Goal: Information Seeking & Learning: Learn about a topic

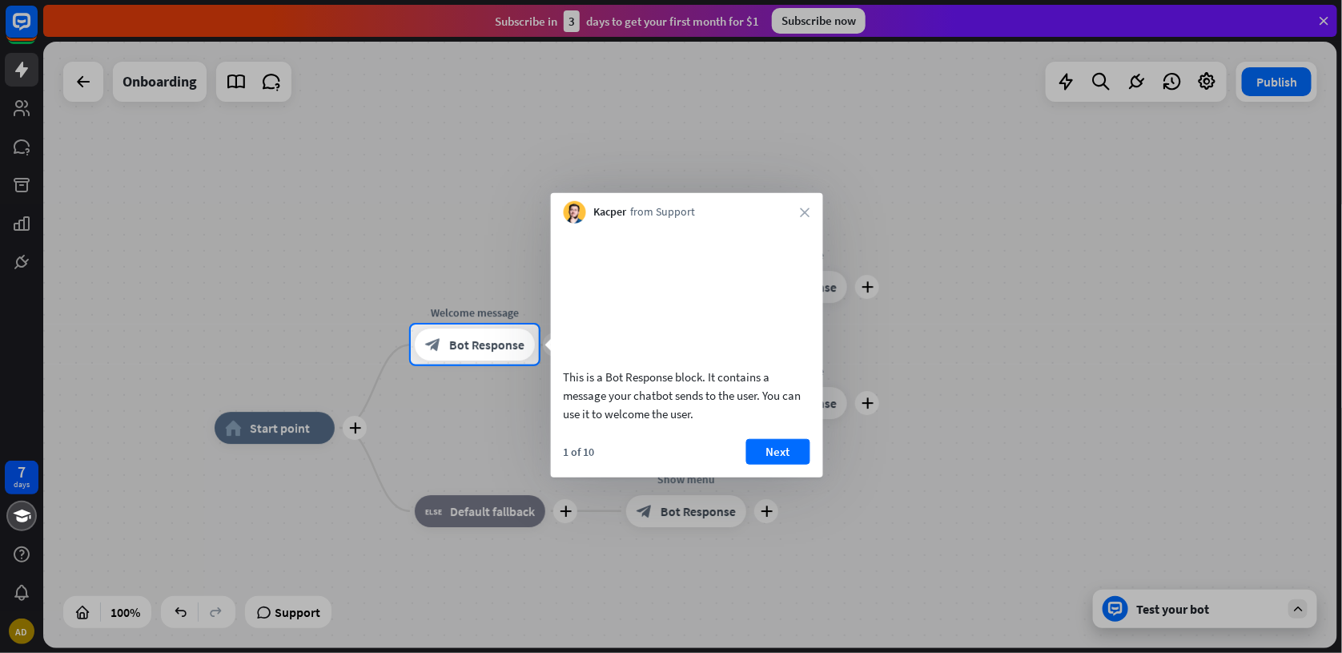
click at [777, 464] on button "Next" at bounding box center [779, 451] width 64 height 26
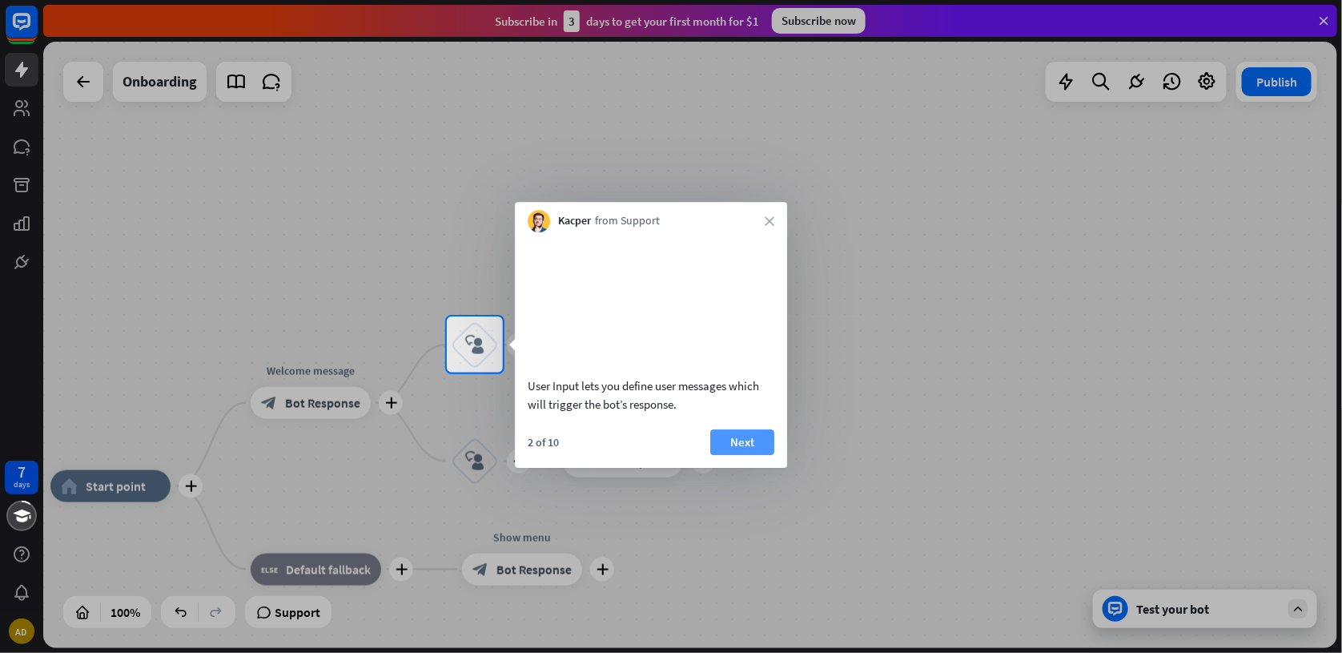
click at [740, 455] on button "Next" at bounding box center [742, 442] width 64 height 26
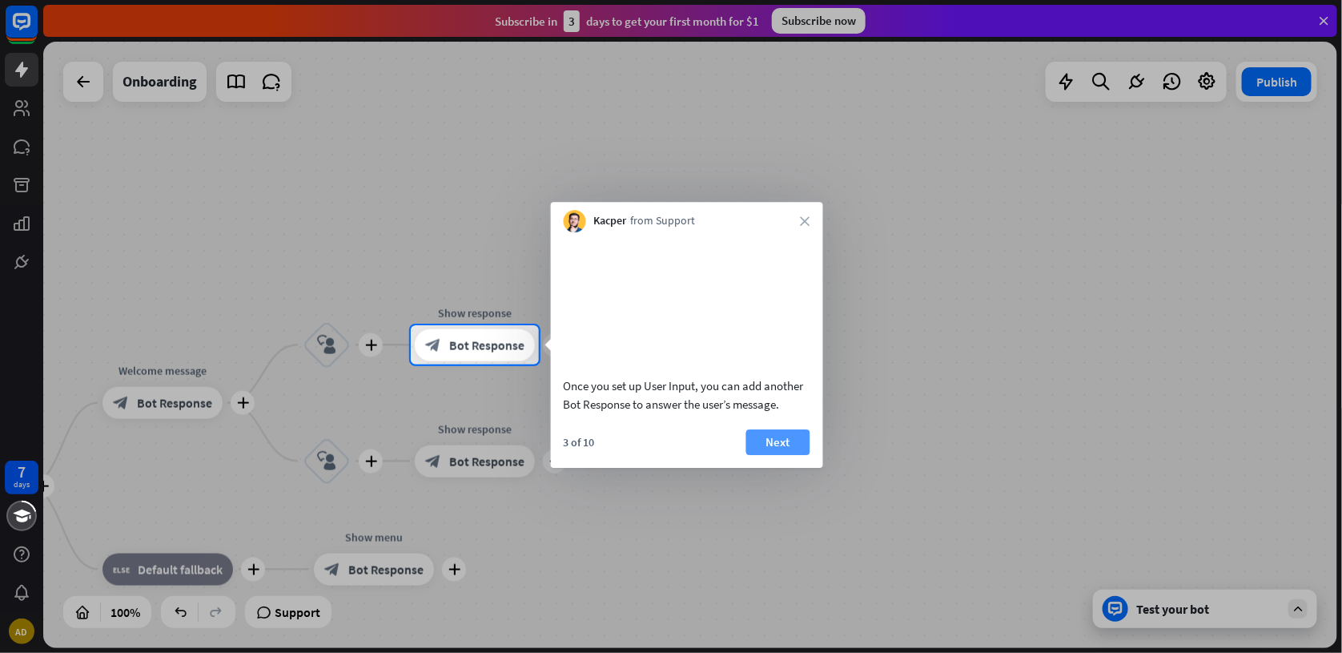
click at [774, 455] on button "Next" at bounding box center [779, 442] width 64 height 26
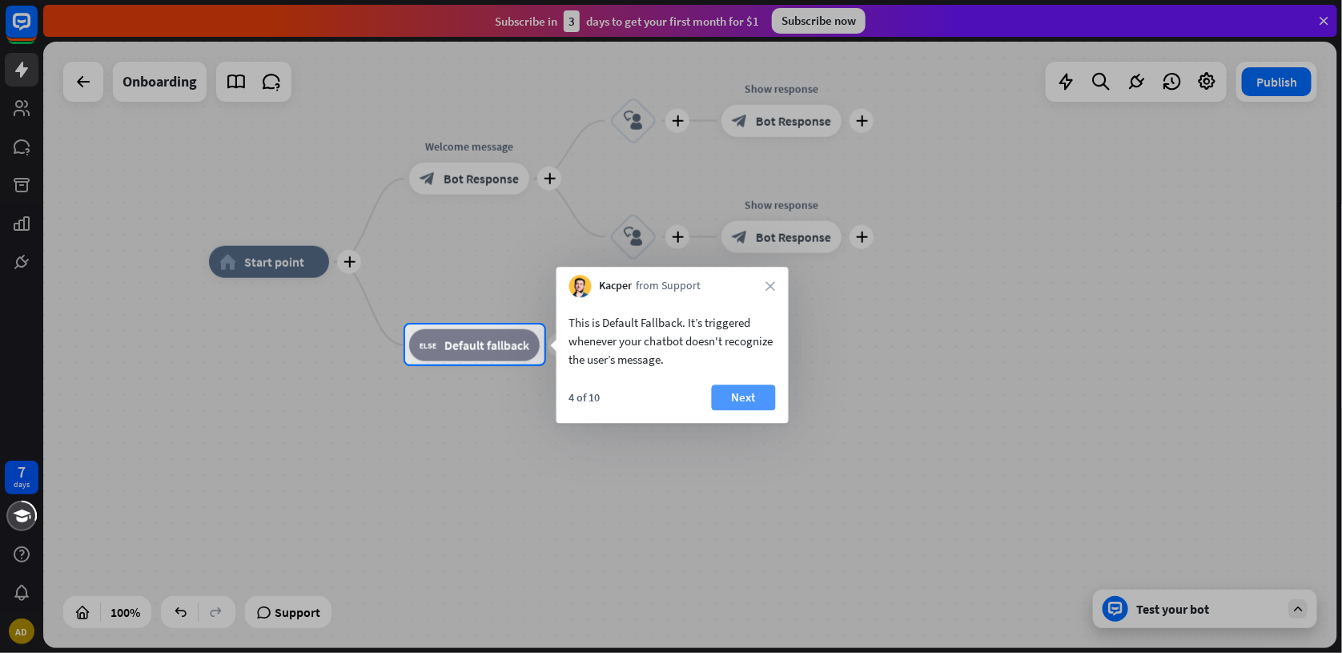
click at [738, 396] on button "Next" at bounding box center [744, 397] width 64 height 26
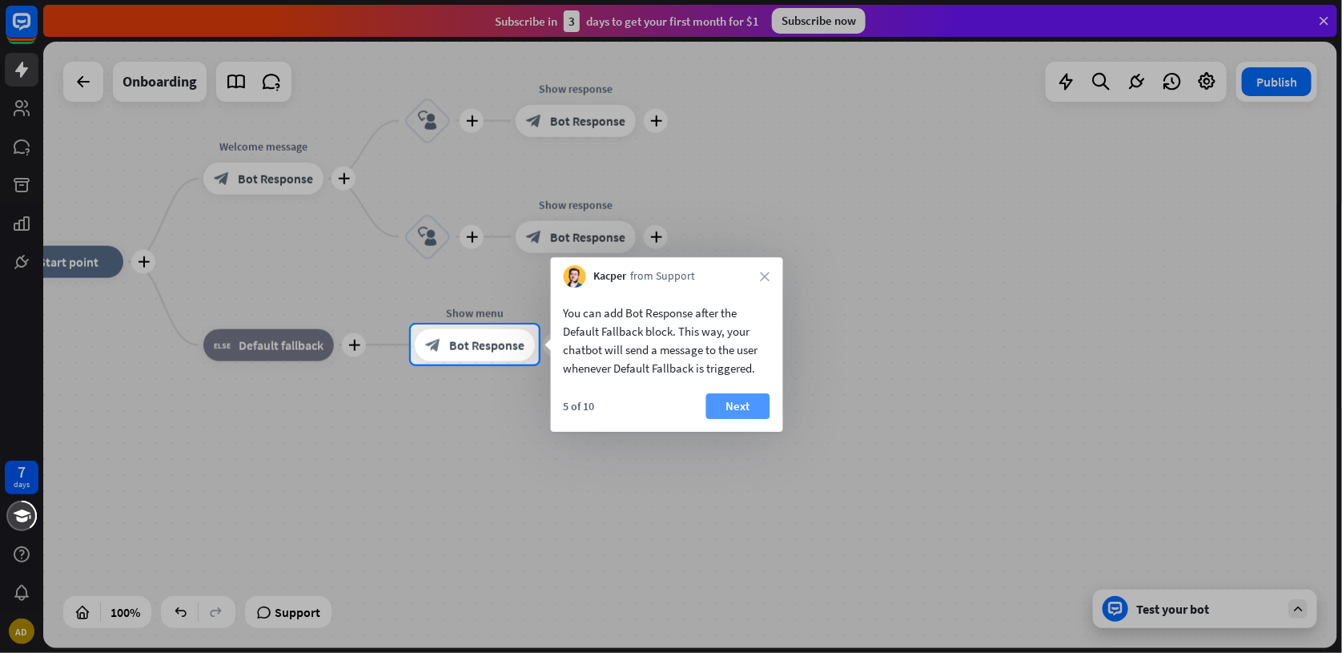
click at [738, 399] on button "Next" at bounding box center [738, 406] width 64 height 26
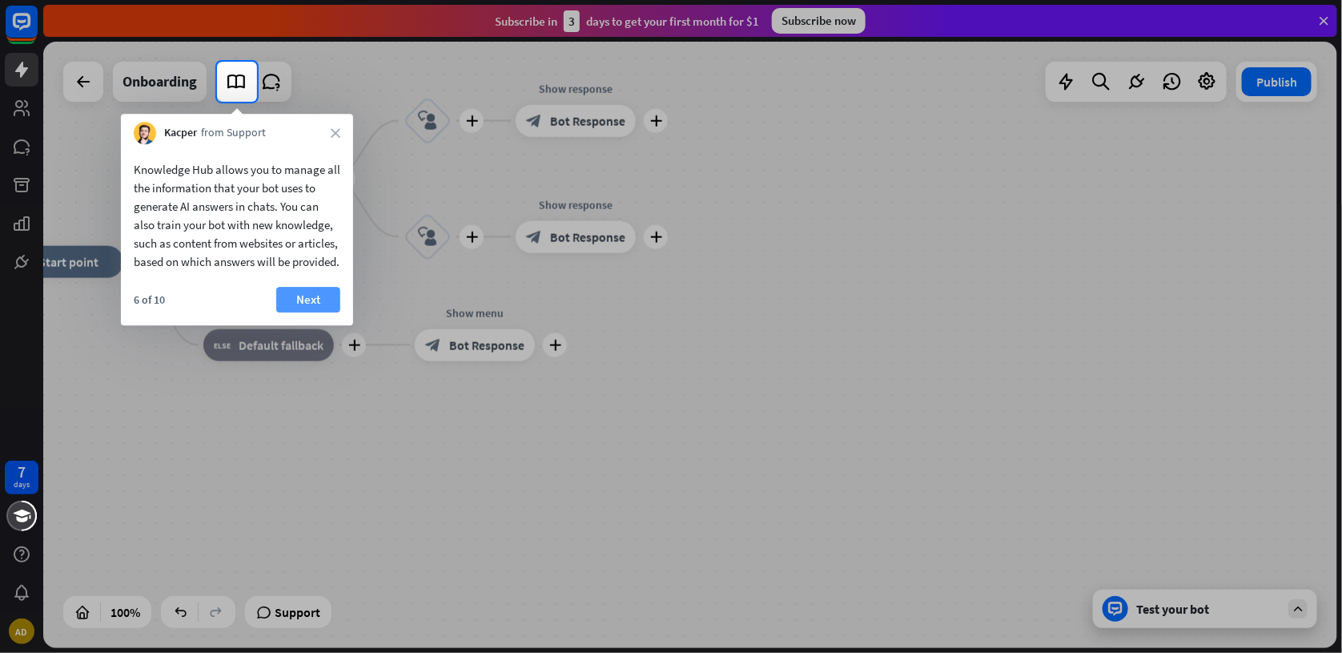
click at [302, 312] on button "Next" at bounding box center [308, 300] width 64 height 26
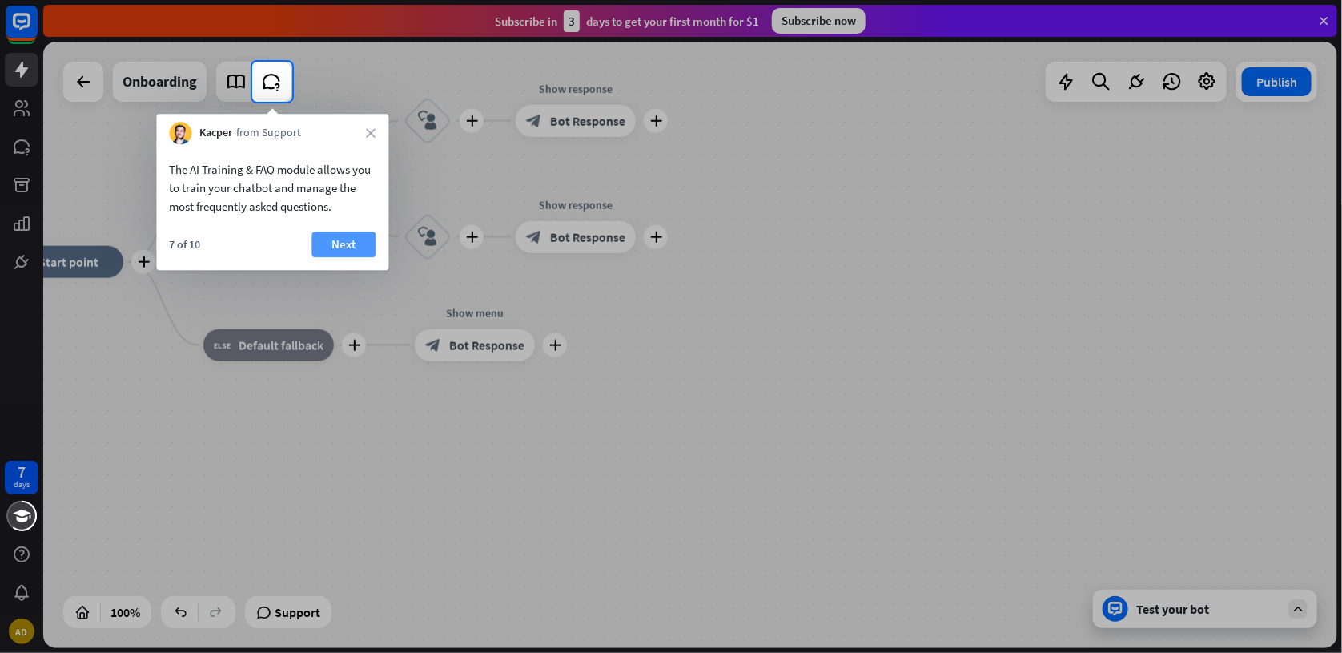
click at [340, 246] on button "Next" at bounding box center [344, 244] width 64 height 26
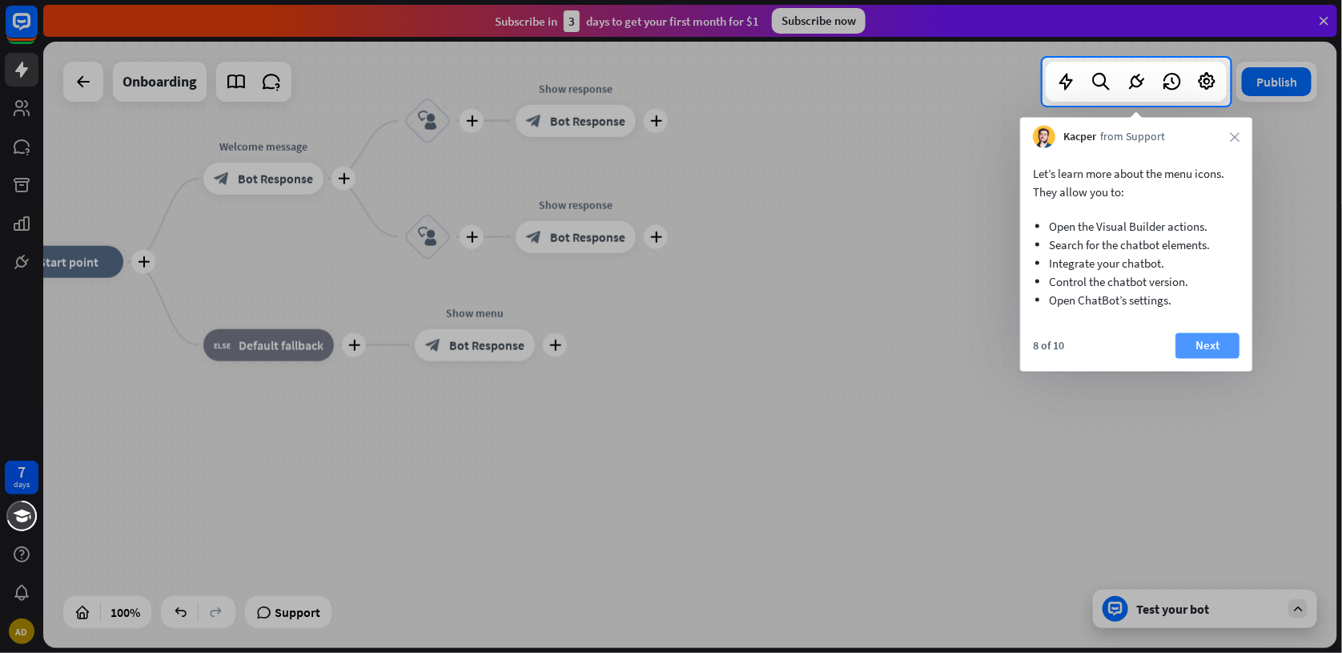
click at [1230, 348] on button "Next" at bounding box center [1208, 346] width 64 height 26
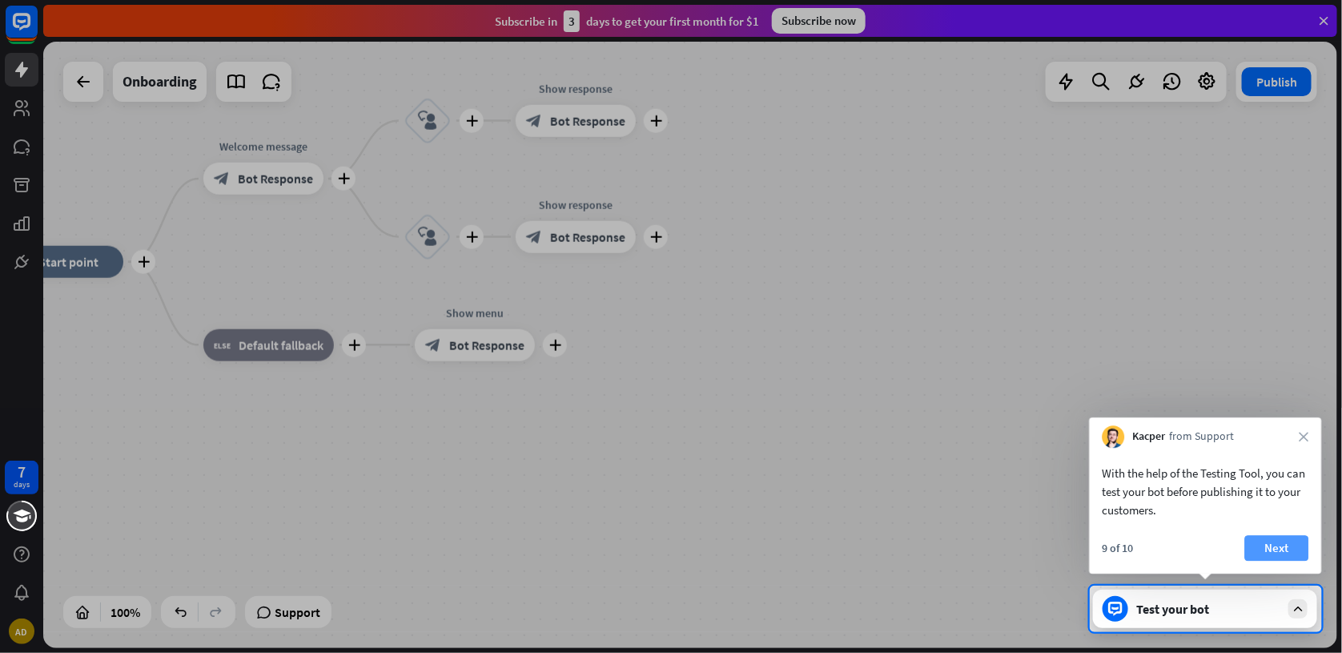
click at [1270, 545] on button "Next" at bounding box center [1278, 548] width 64 height 26
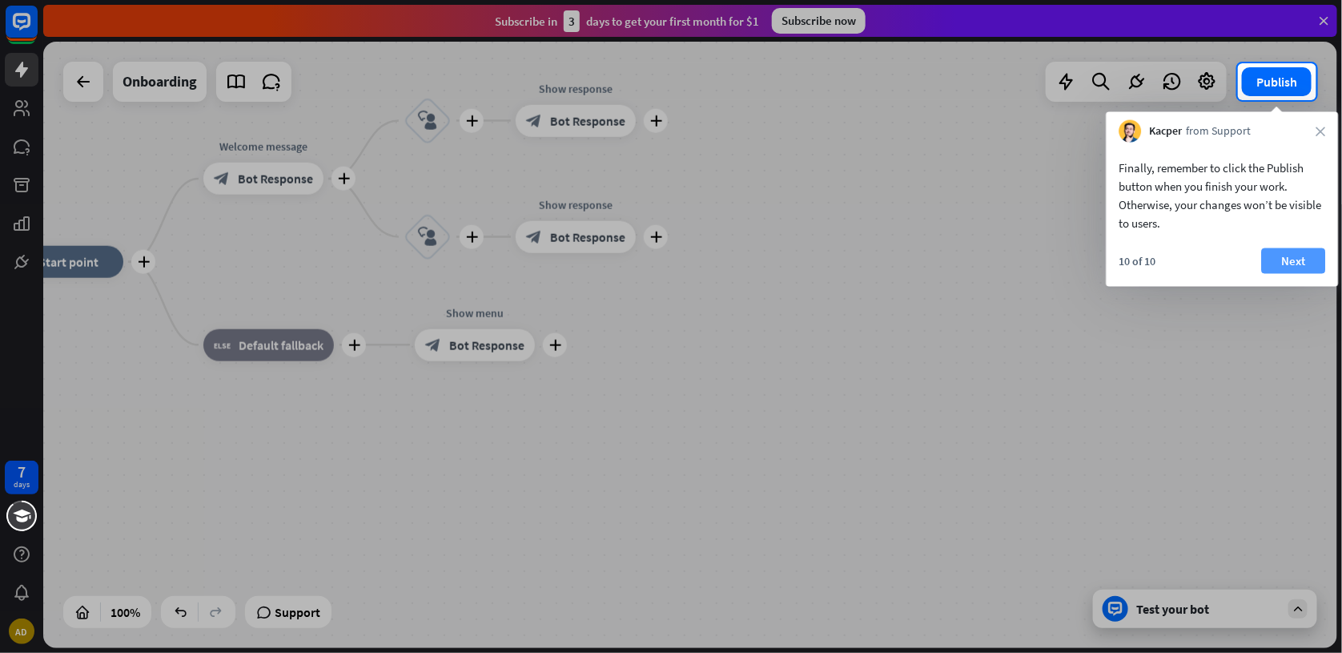
click at [1281, 260] on button "Next" at bounding box center [1294, 261] width 64 height 26
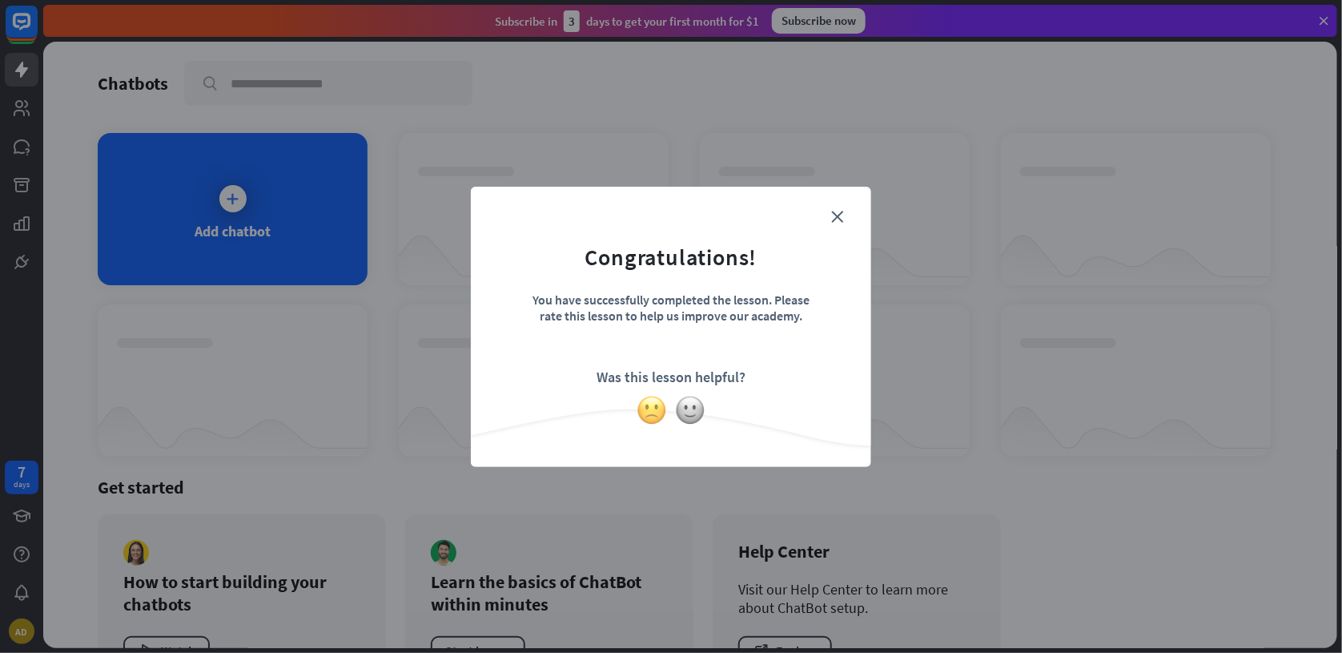
click at [648, 409] on img at bounding box center [652, 410] width 30 height 30
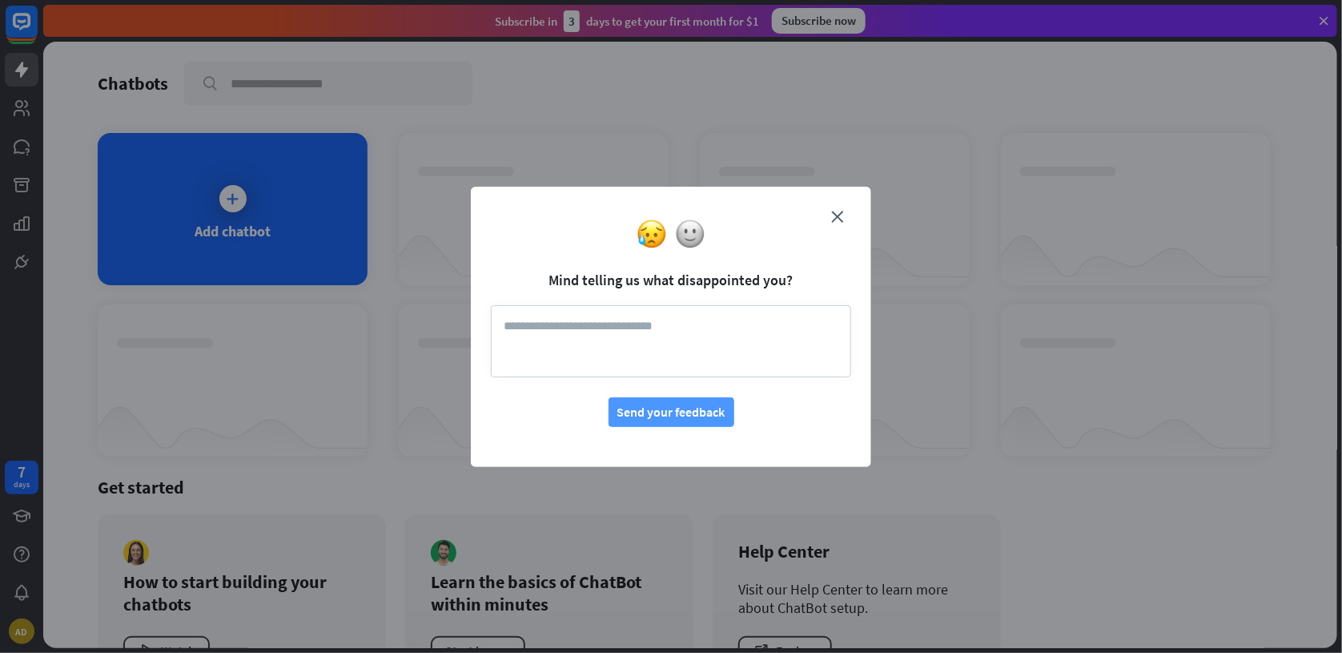
click at [653, 409] on button "Send your feedback" at bounding box center [672, 412] width 126 height 30
click at [533, 331] on textarea at bounding box center [671, 341] width 360 height 72
type textarea "**********"
click at [682, 408] on button "Send your feedback" at bounding box center [672, 412] width 126 height 30
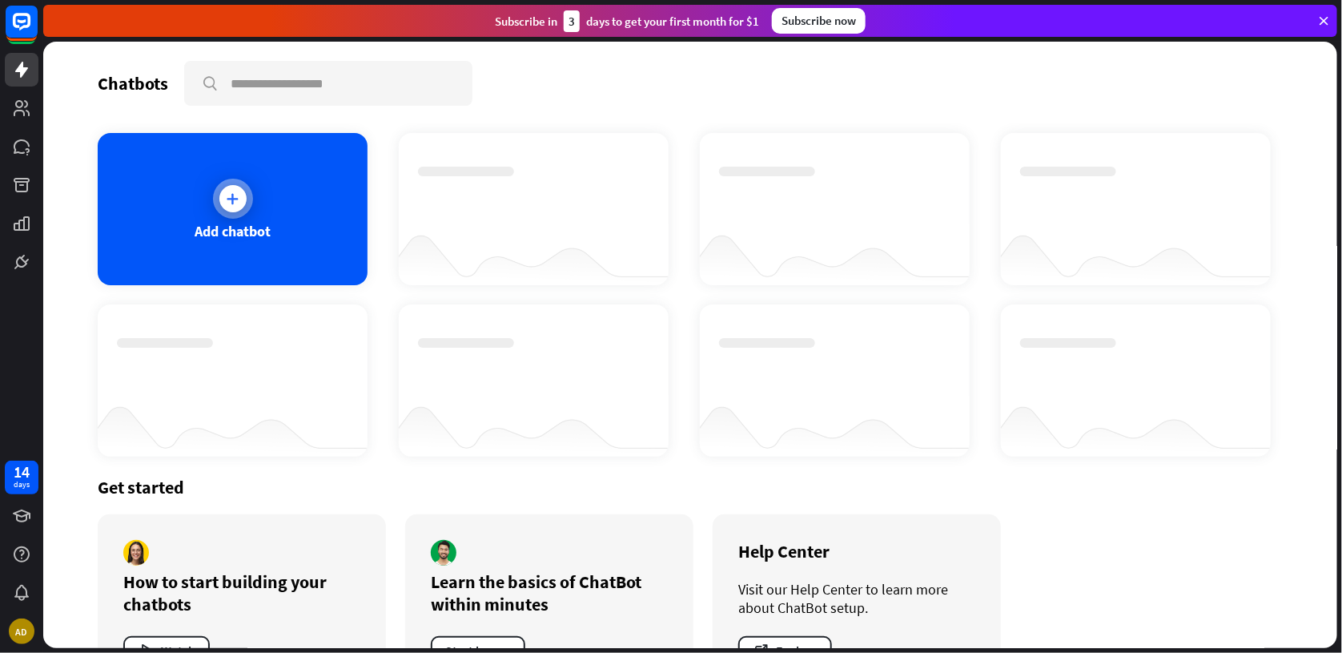
click at [225, 195] on icon at bounding box center [233, 199] width 16 height 16
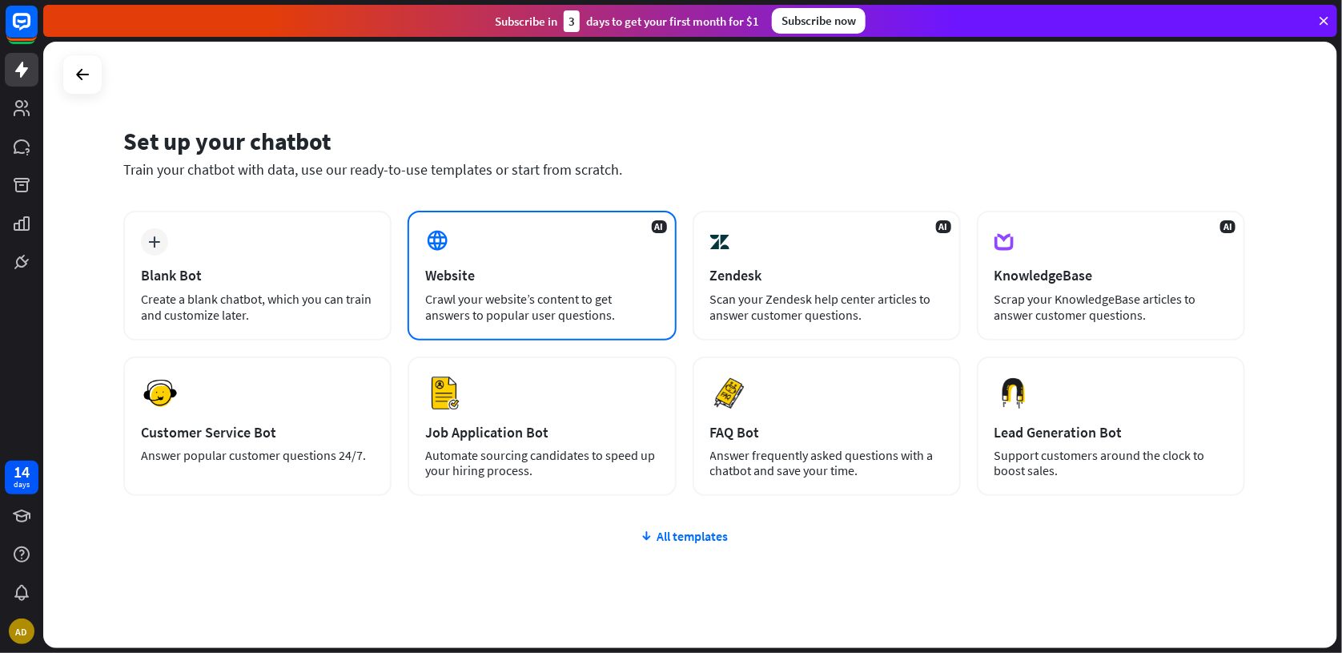
click at [468, 269] on div "Website" at bounding box center [541, 275] width 233 height 18
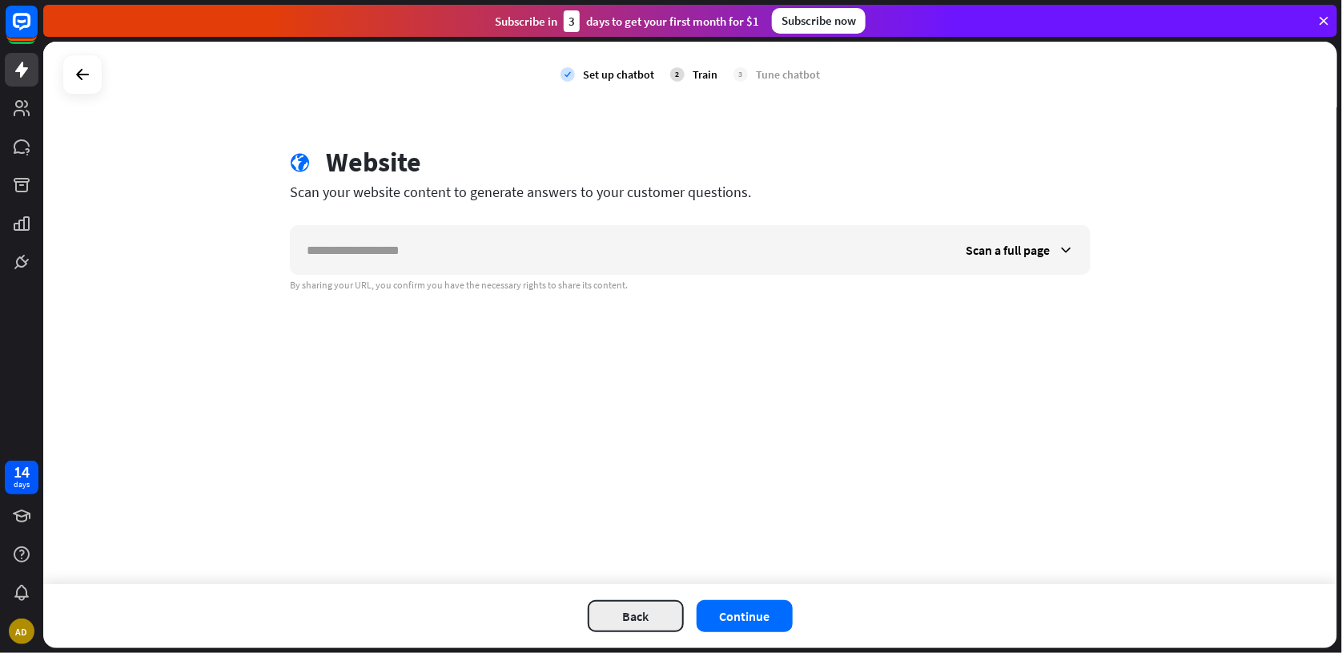
click at [640, 610] on button "Back" at bounding box center [636, 616] width 96 height 32
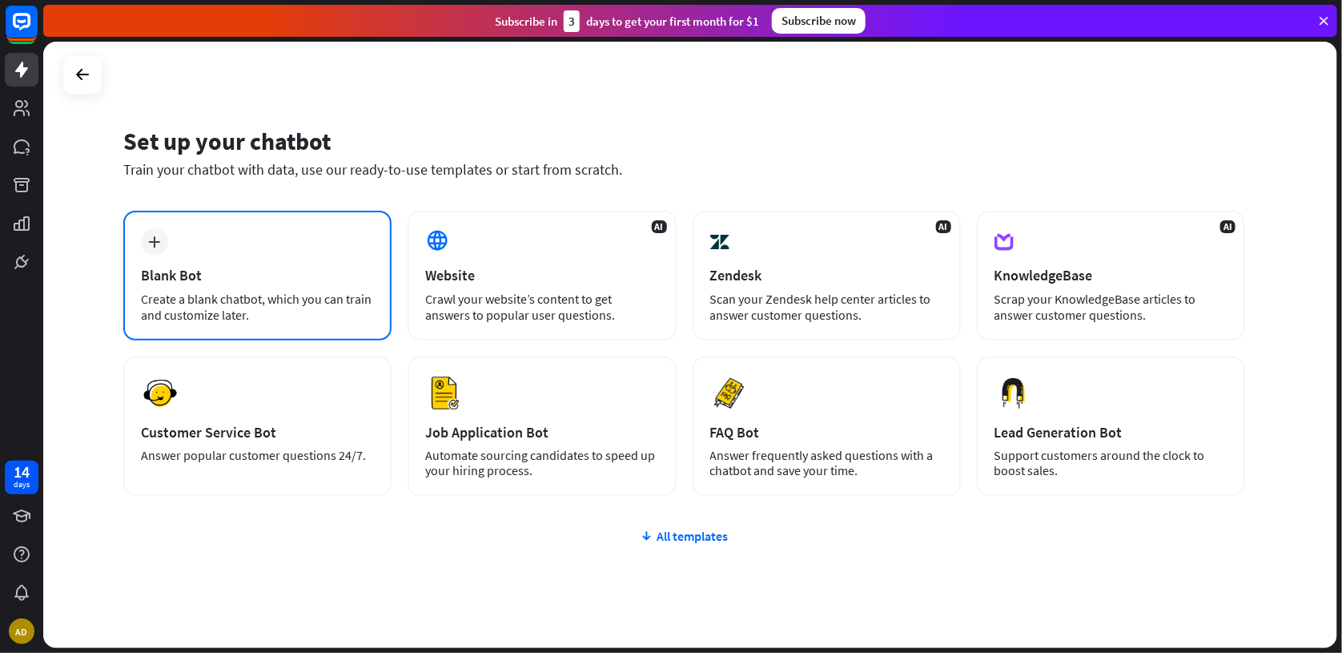
click at [201, 258] on div "plus Blank Bot Create a blank chatbot, which you can train and customize later." at bounding box center [257, 276] width 268 height 130
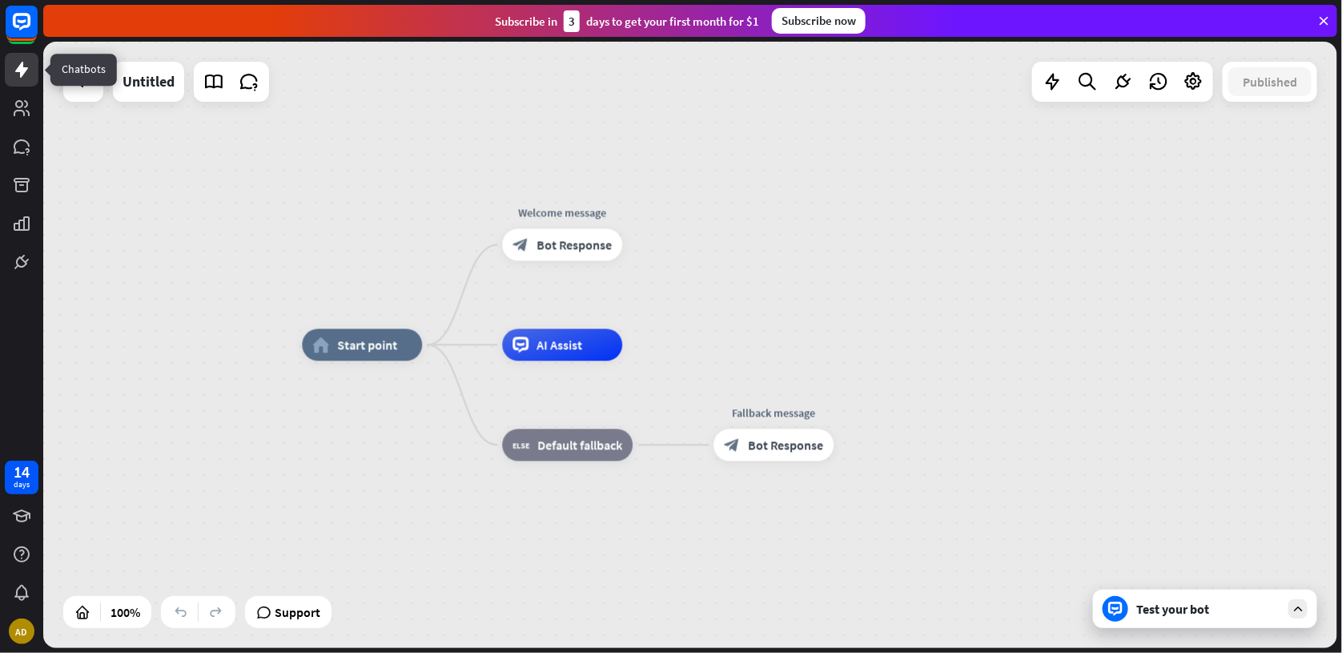
click at [29, 67] on icon at bounding box center [21, 69] width 19 height 19
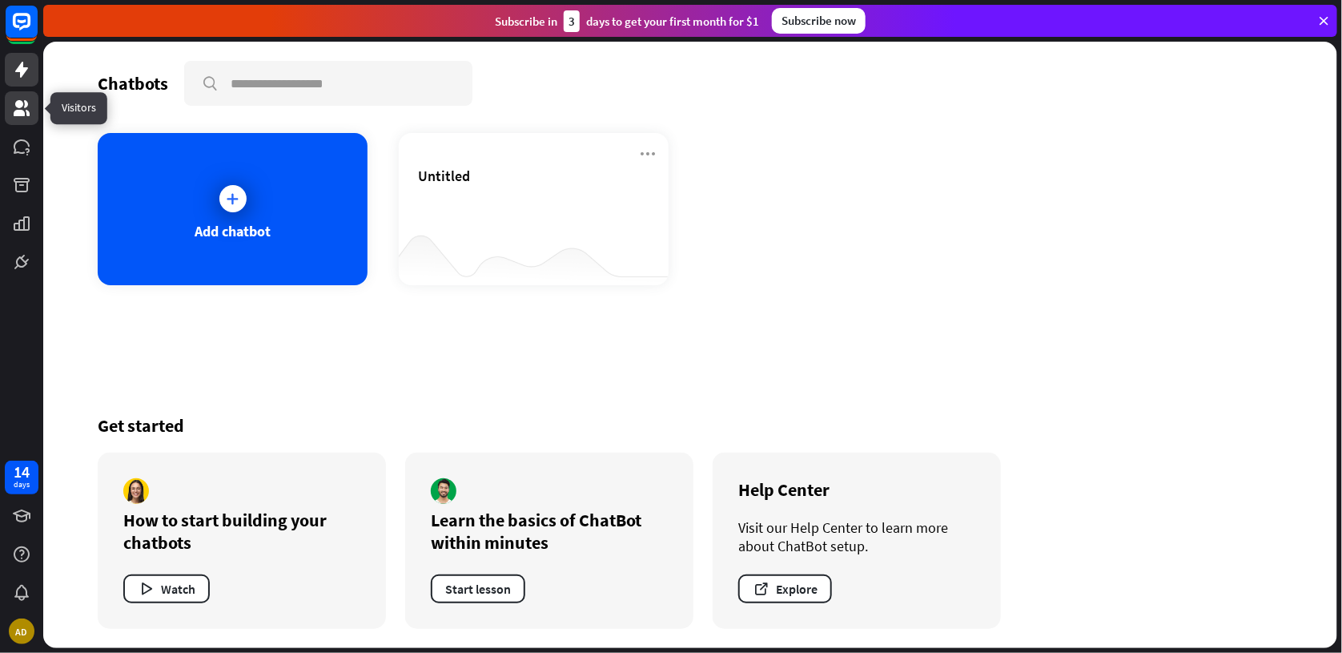
click at [24, 107] on icon at bounding box center [22, 108] width 16 height 16
